Goal: Task Accomplishment & Management: Use online tool/utility

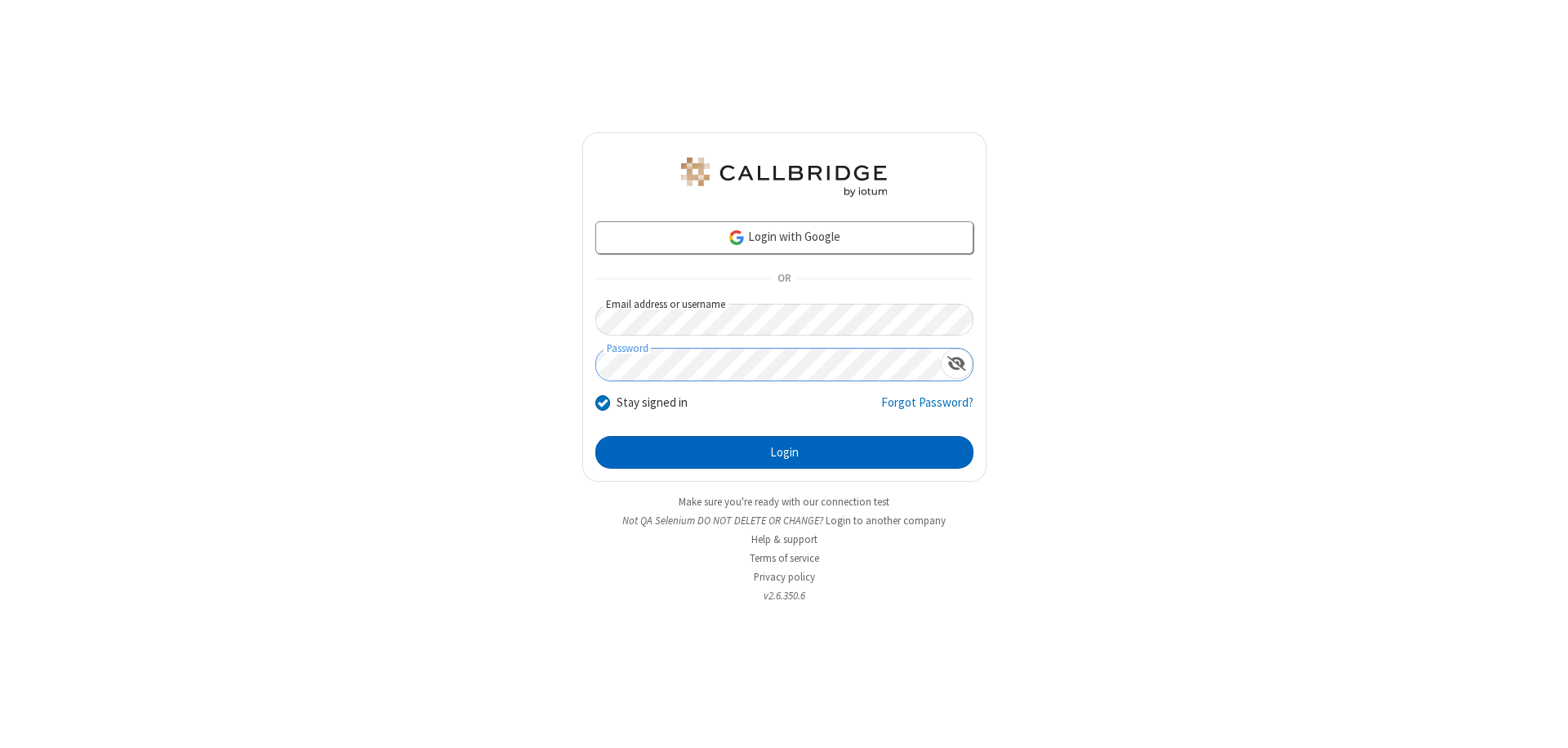
click at [784, 453] on button "Login" at bounding box center [784, 453] width 378 height 33
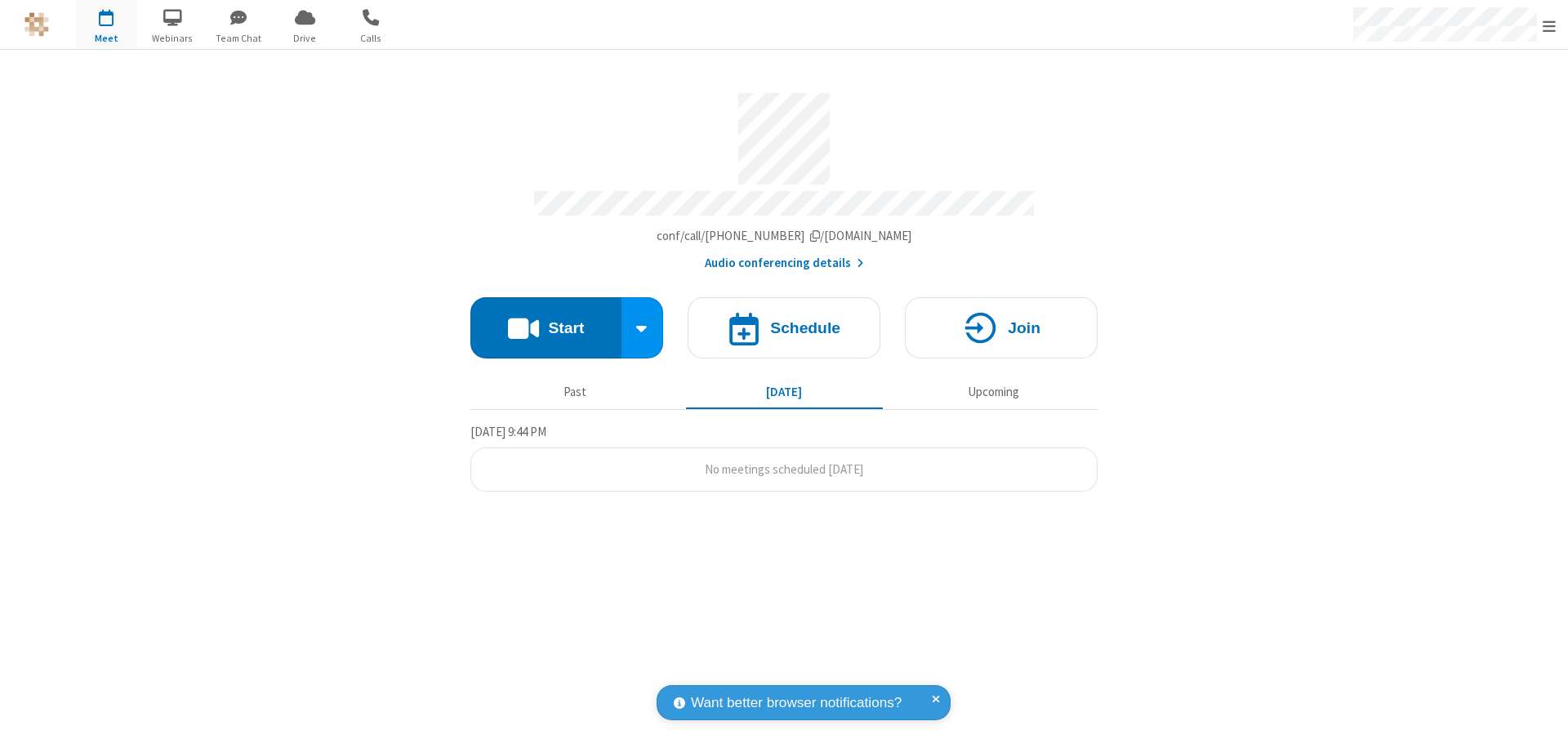
click at [546, 320] on button "Start" at bounding box center [546, 327] width 151 height 61
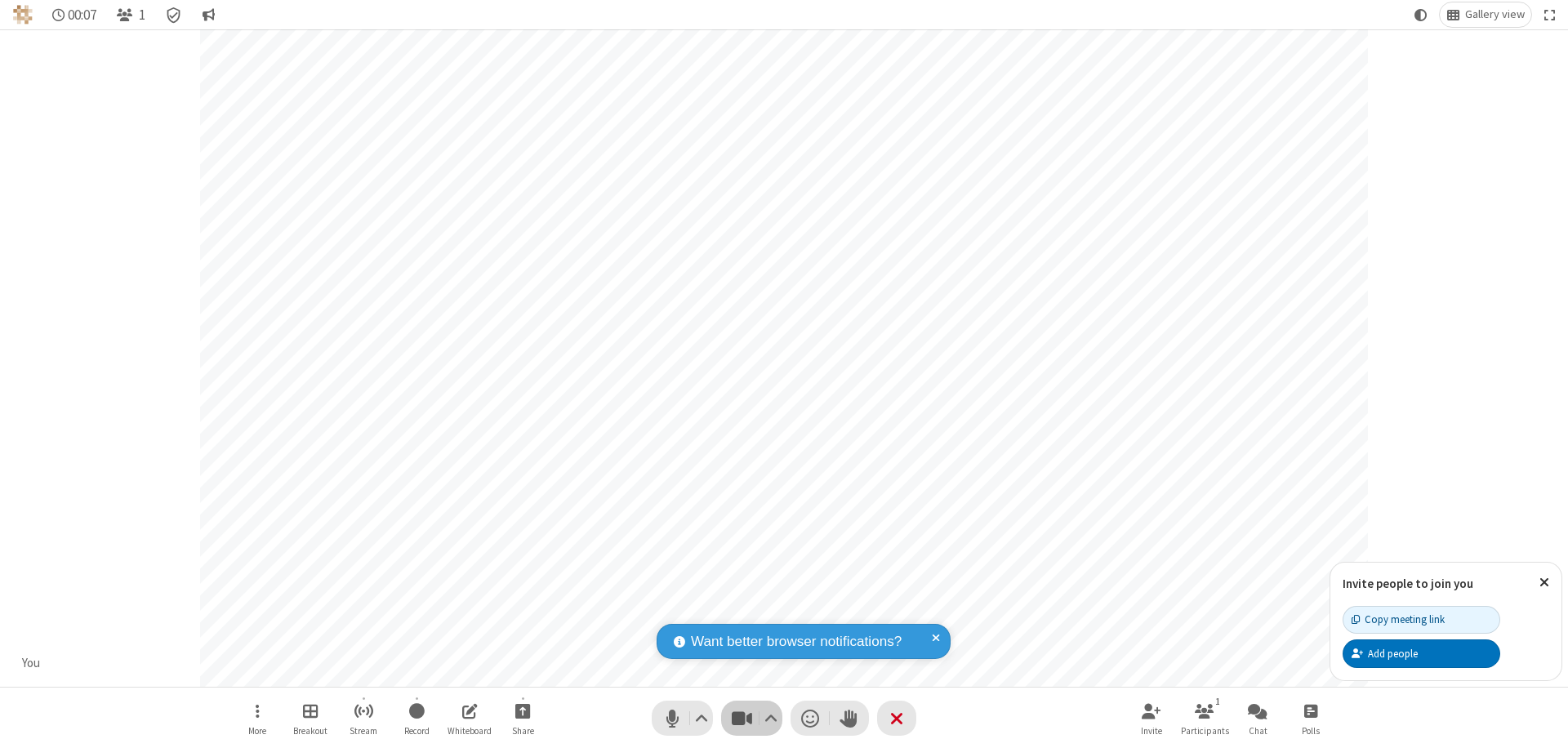
click at [742, 717] on span "Stop video (⌘+Shift+V)" at bounding box center [741, 718] width 24 height 24
click at [742, 717] on span "Start video (⌘+Shift+V)" at bounding box center [741, 718] width 24 height 24
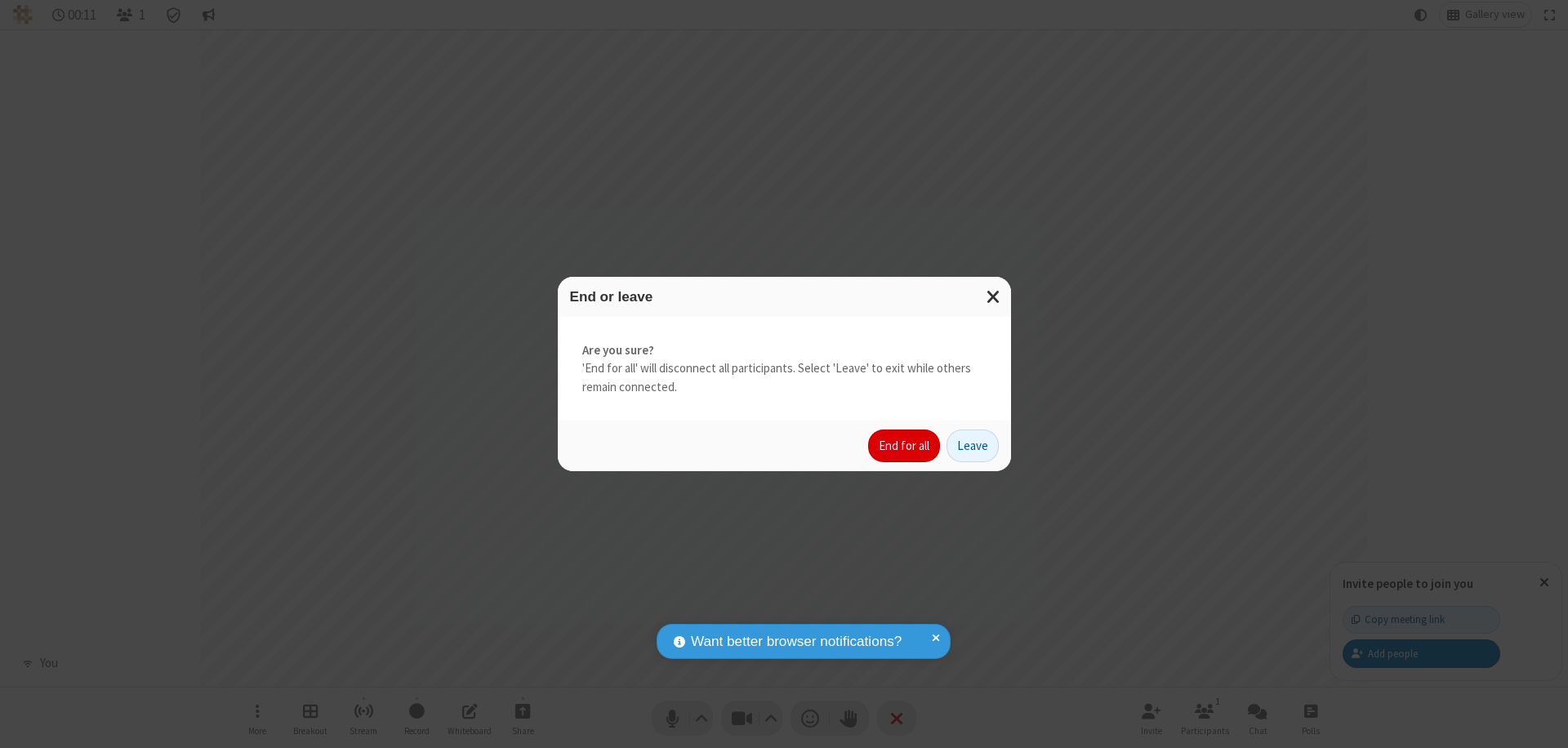
click at [905, 446] on button "End for all" at bounding box center [904, 446] width 71 height 33
